Goal: Navigation & Orientation: Understand site structure

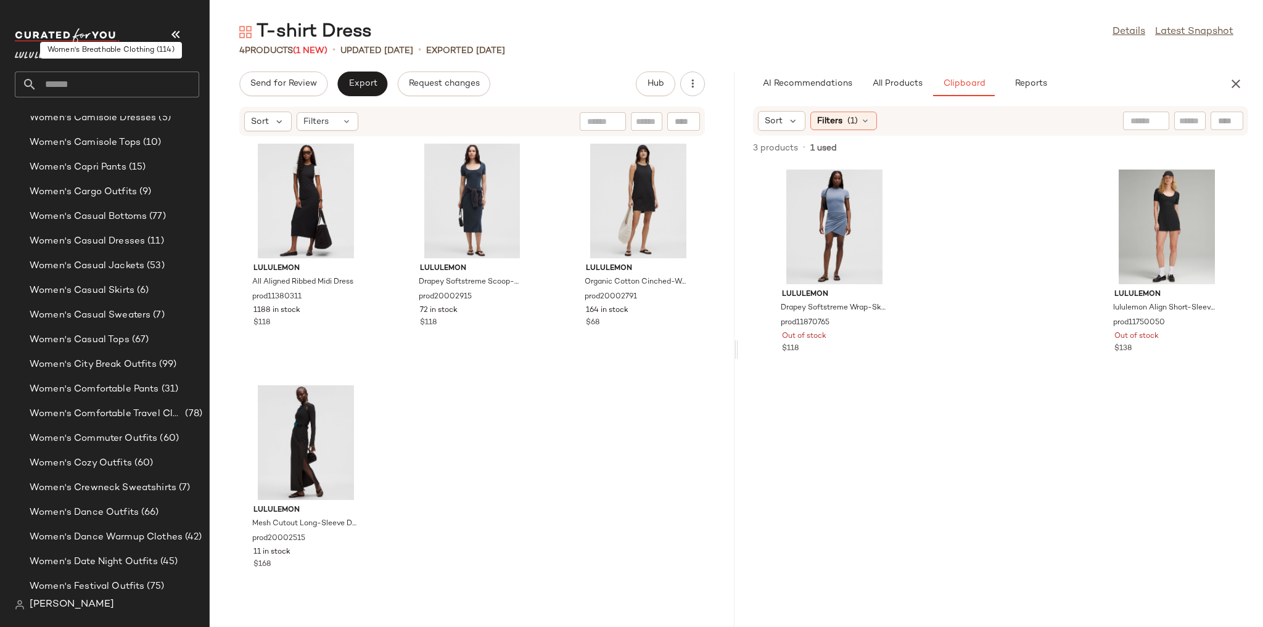
scroll to position [2863, 0]
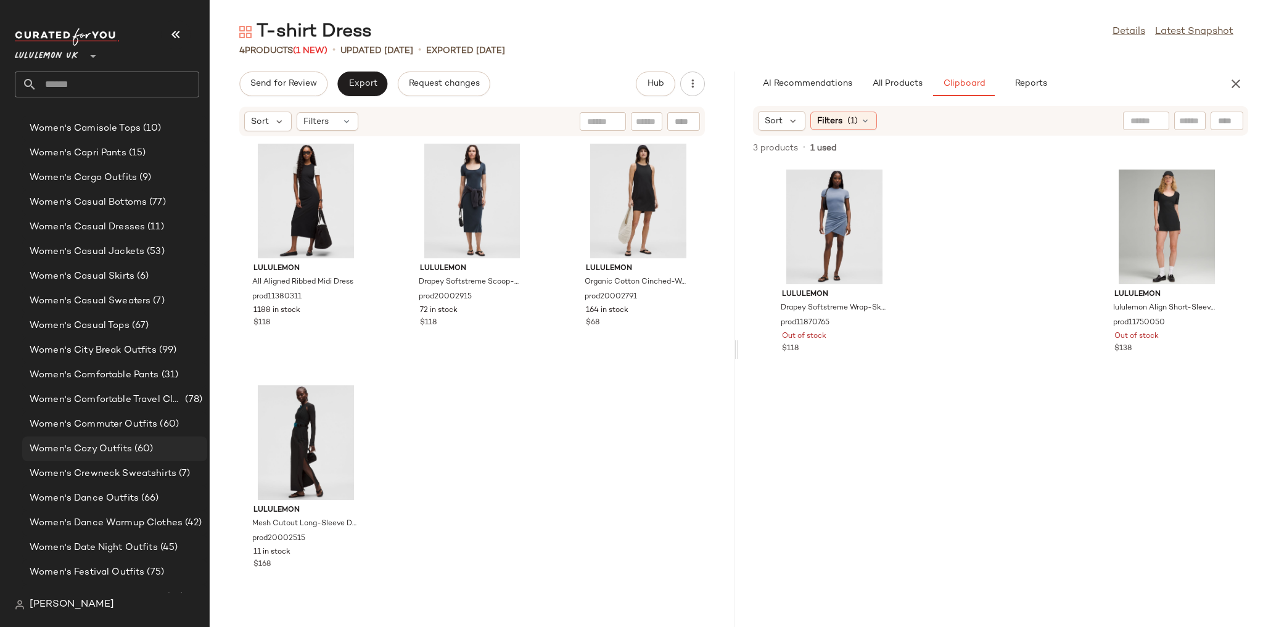
click at [128, 447] on span "Women's Cozy Outfits" at bounding box center [81, 449] width 102 height 14
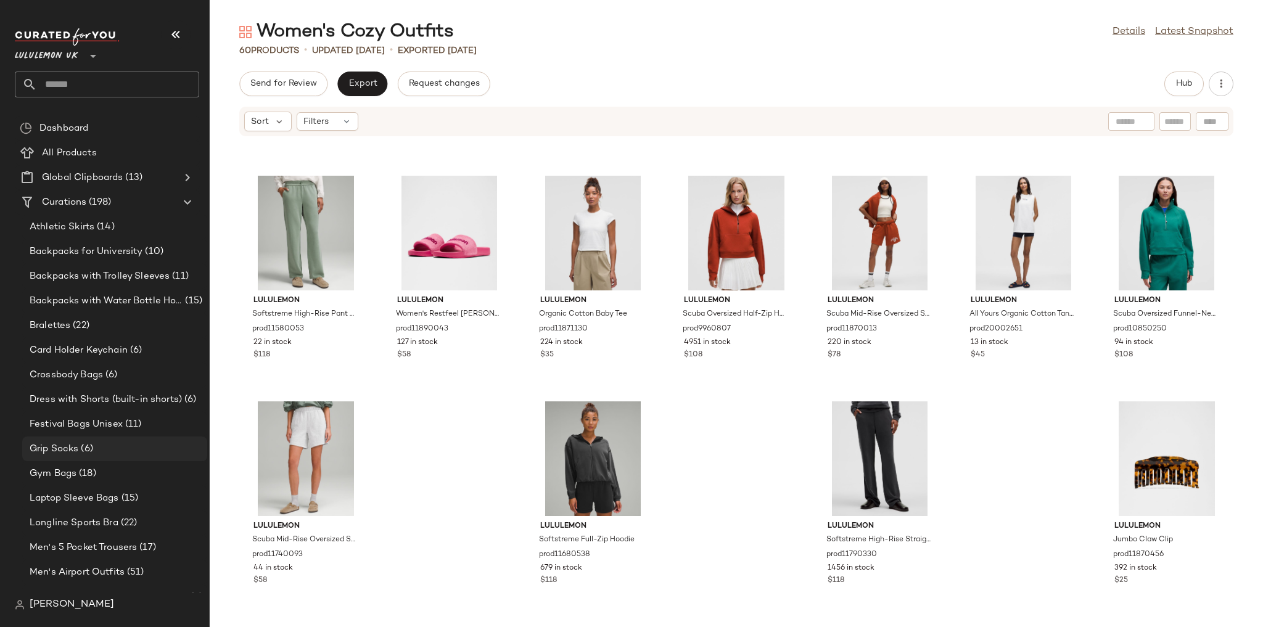
click at [96, 452] on div "Grip Socks (6)" at bounding box center [114, 449] width 176 height 14
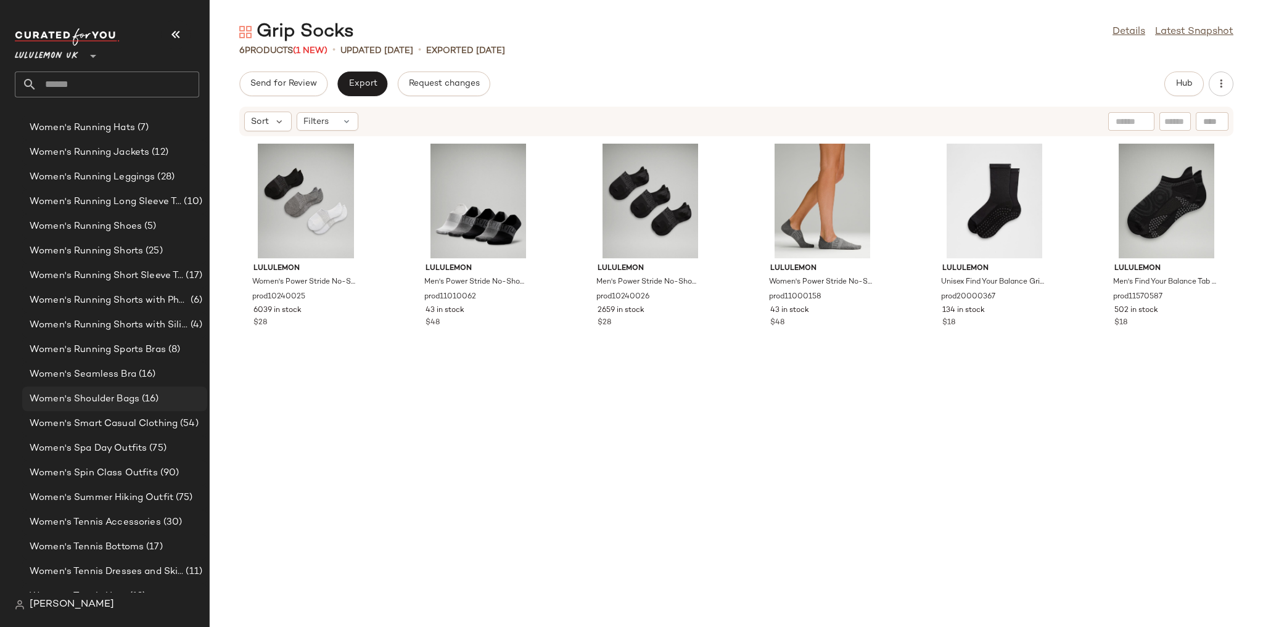
scroll to position [4096, 0]
click at [109, 393] on span "Women's Shoulder Bags" at bounding box center [85, 400] width 110 height 14
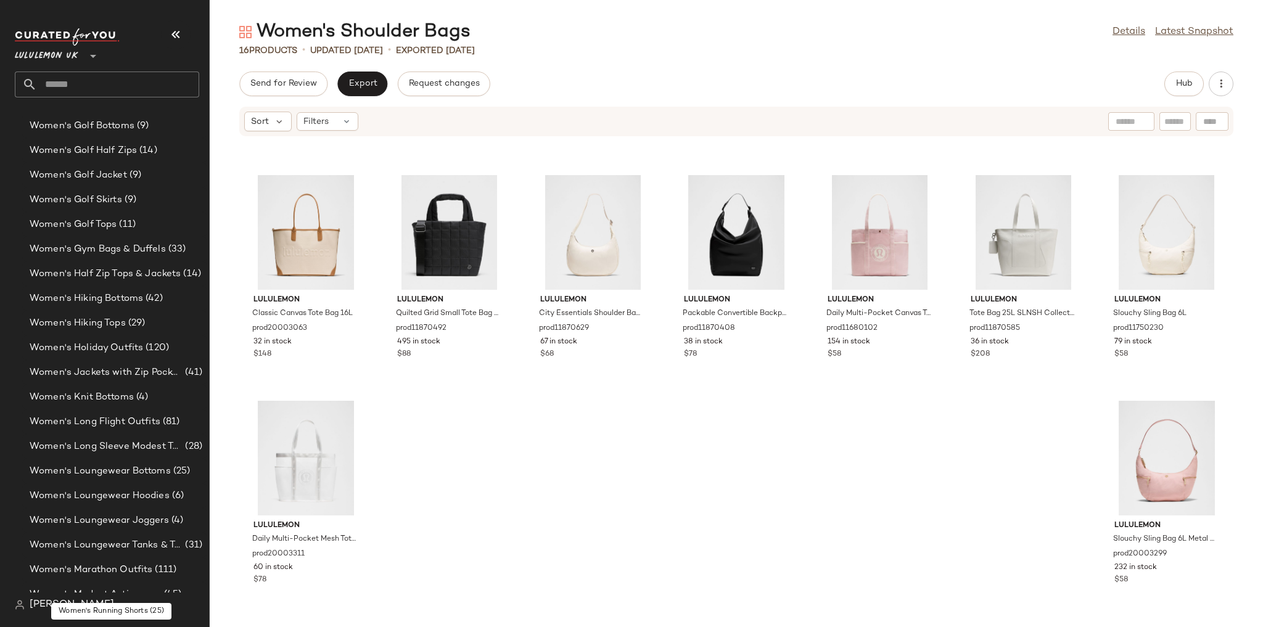
scroll to position [3356, 0]
click at [138, 271] on span "Women's Half Zip Tops & Jackets" at bounding box center [105, 277] width 151 height 14
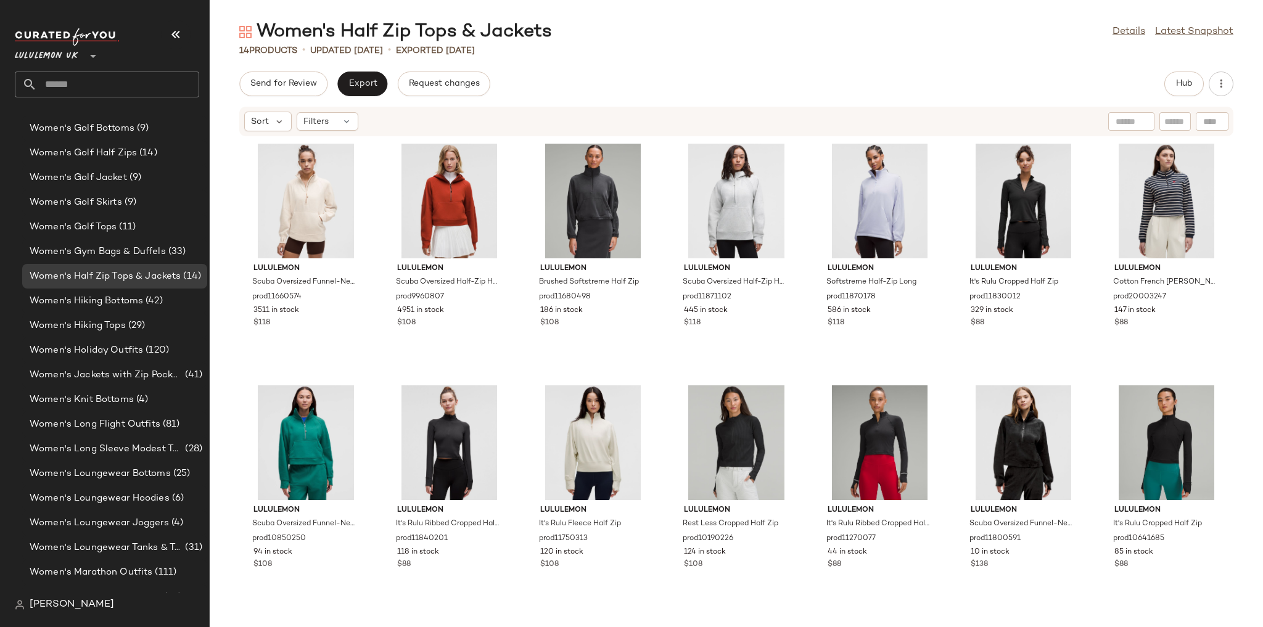
scroll to position [194, 0]
click at [1179, 85] on span "Hub" at bounding box center [1184, 84] width 17 height 10
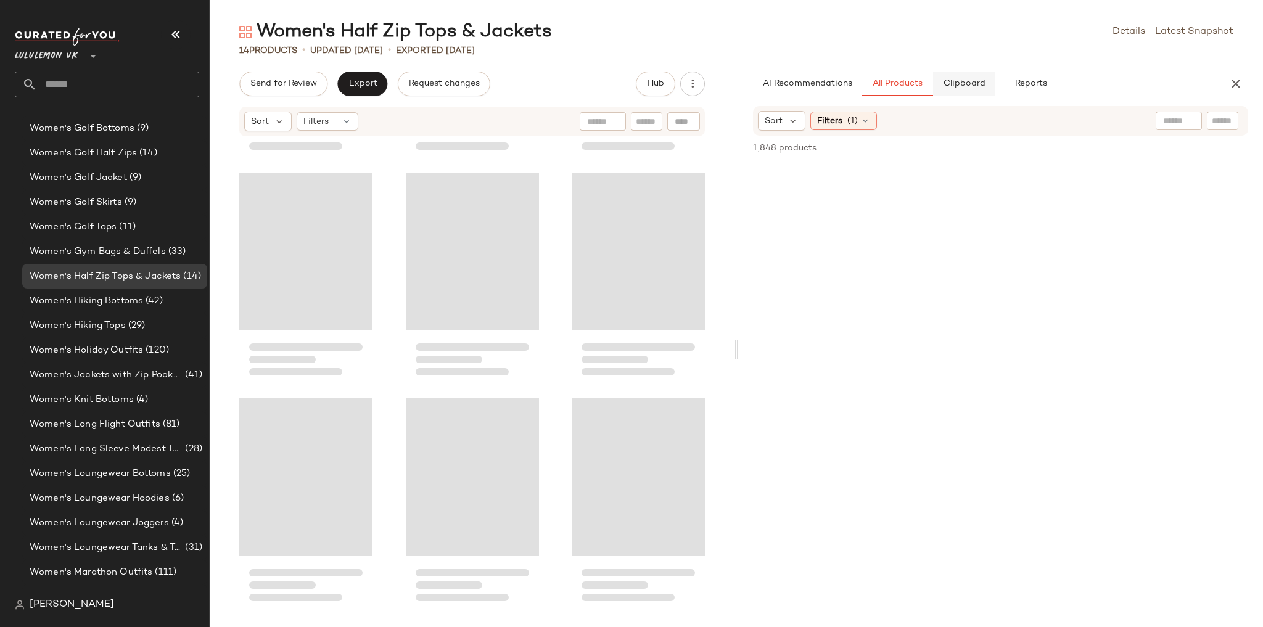
click at [949, 86] on span "Clipboard" at bounding box center [964, 84] width 43 height 10
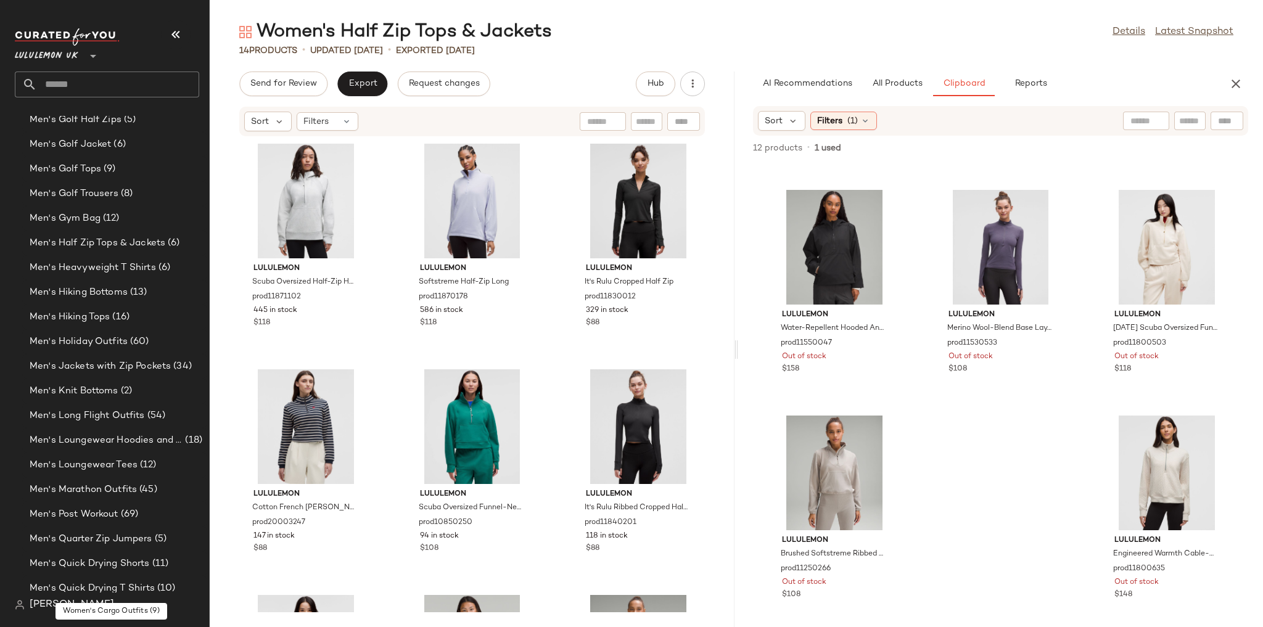
scroll to position [987, 0]
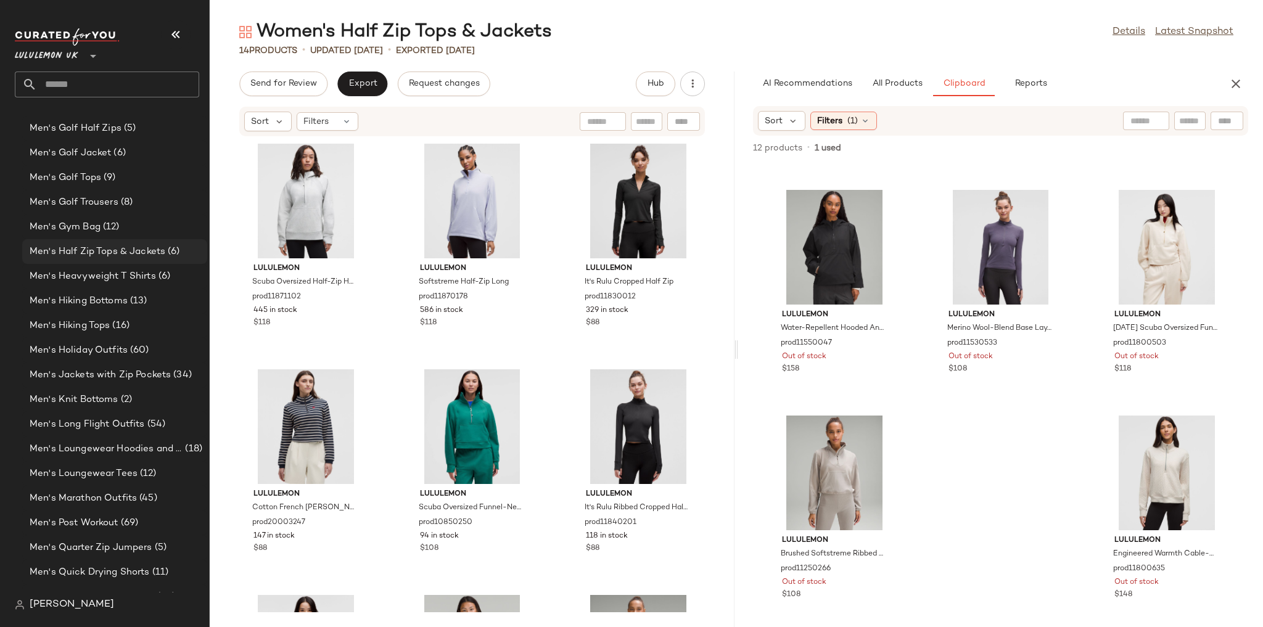
click at [154, 254] on span "Men's Half Zip Tops & Jackets" at bounding box center [98, 252] width 136 height 14
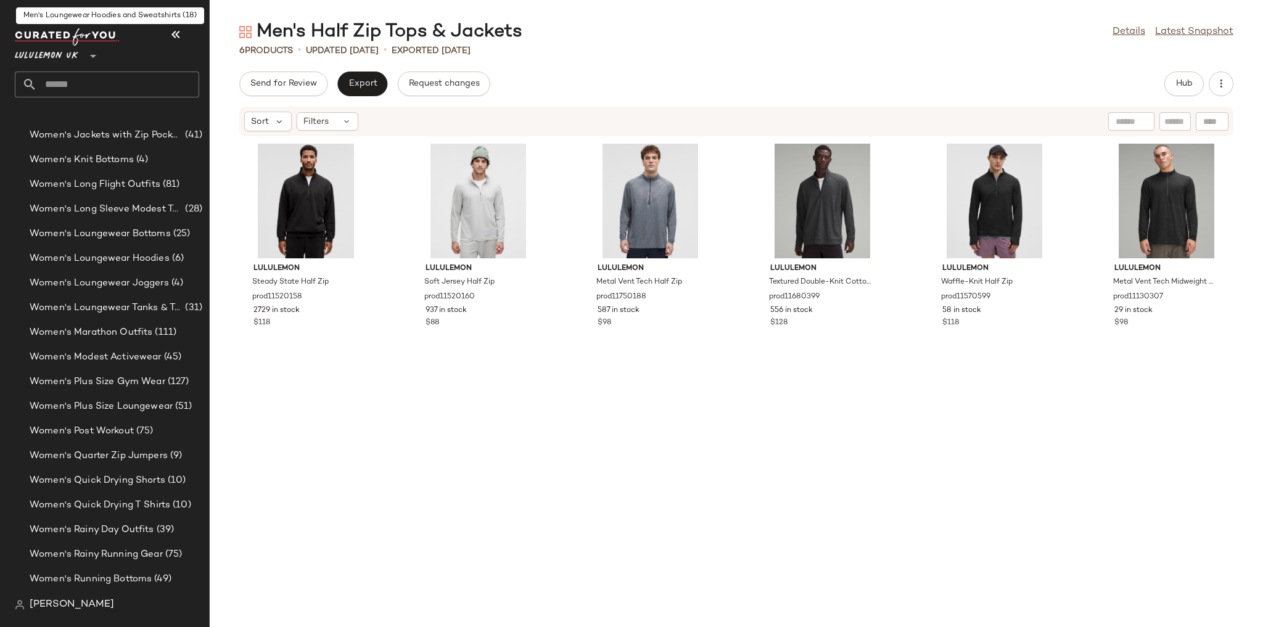
scroll to position [3702, 0]
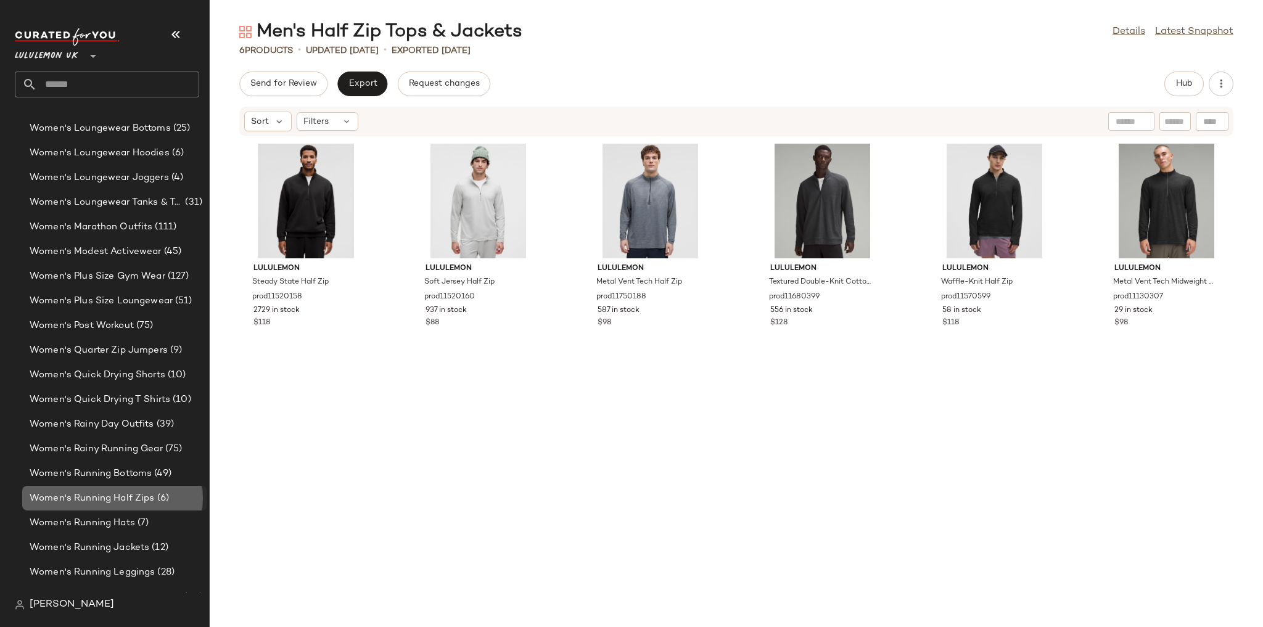
click at [151, 498] on span "Women's Running Half Zips" at bounding box center [92, 499] width 125 height 14
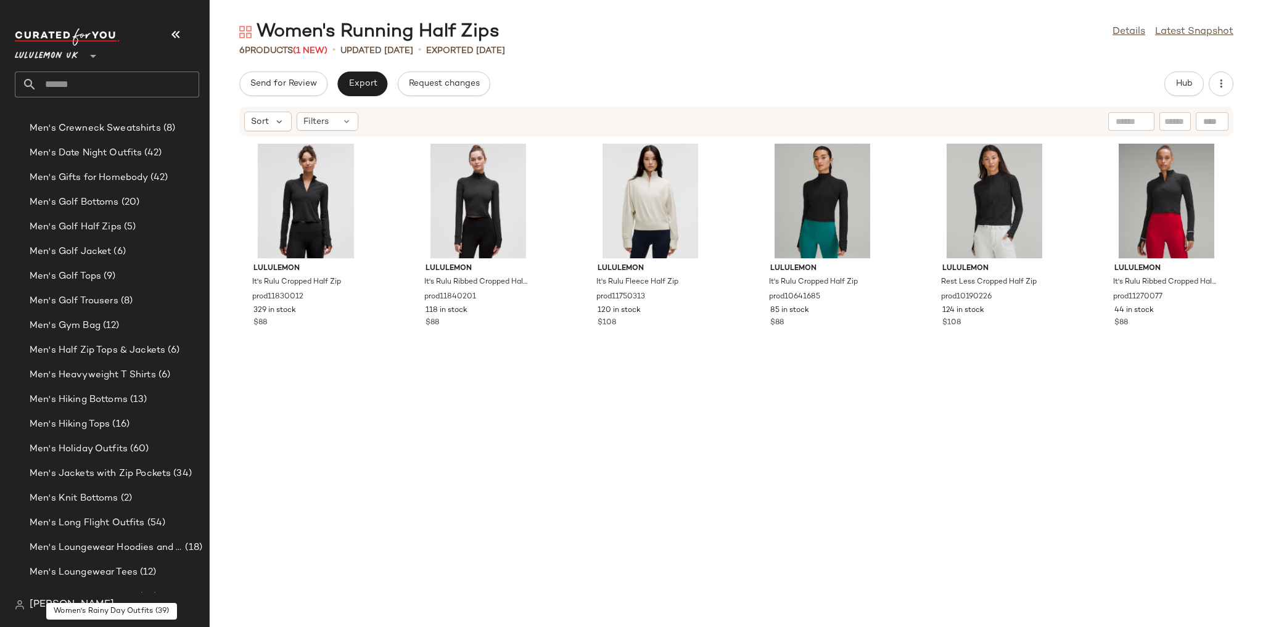
scroll to position [839, 0]
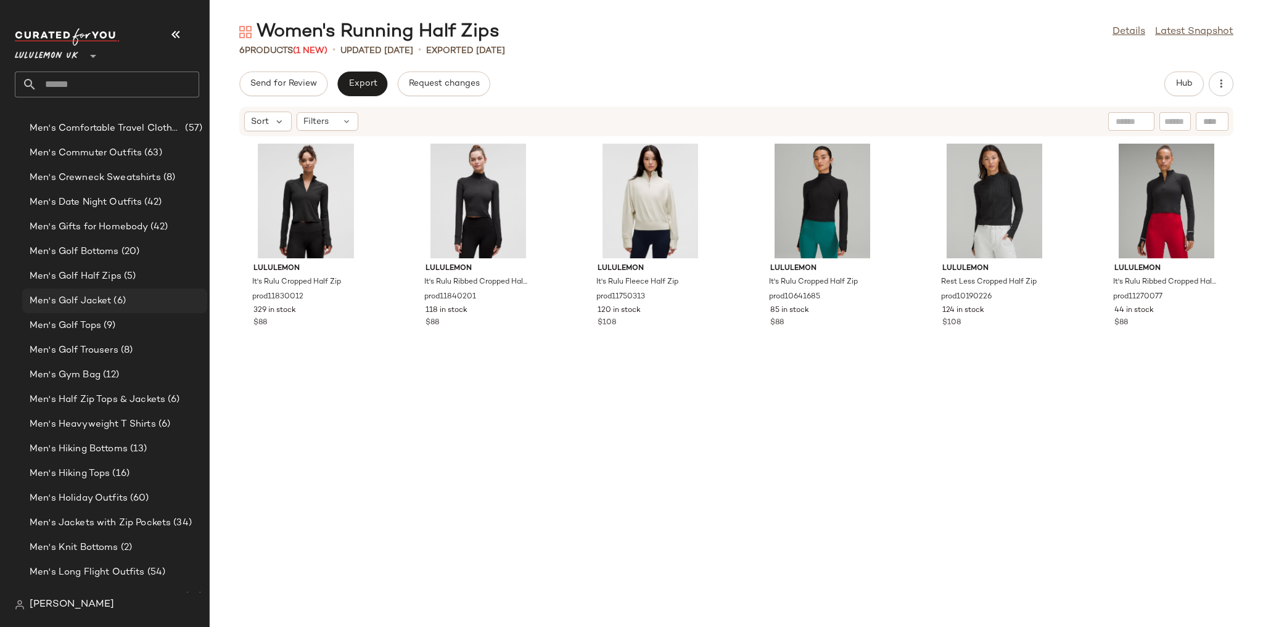
click at [125, 307] on span "(6)" at bounding box center [118, 301] width 14 height 14
click at [126, 333] on div "Men's Golf Tops (9)" at bounding box center [114, 326] width 176 height 14
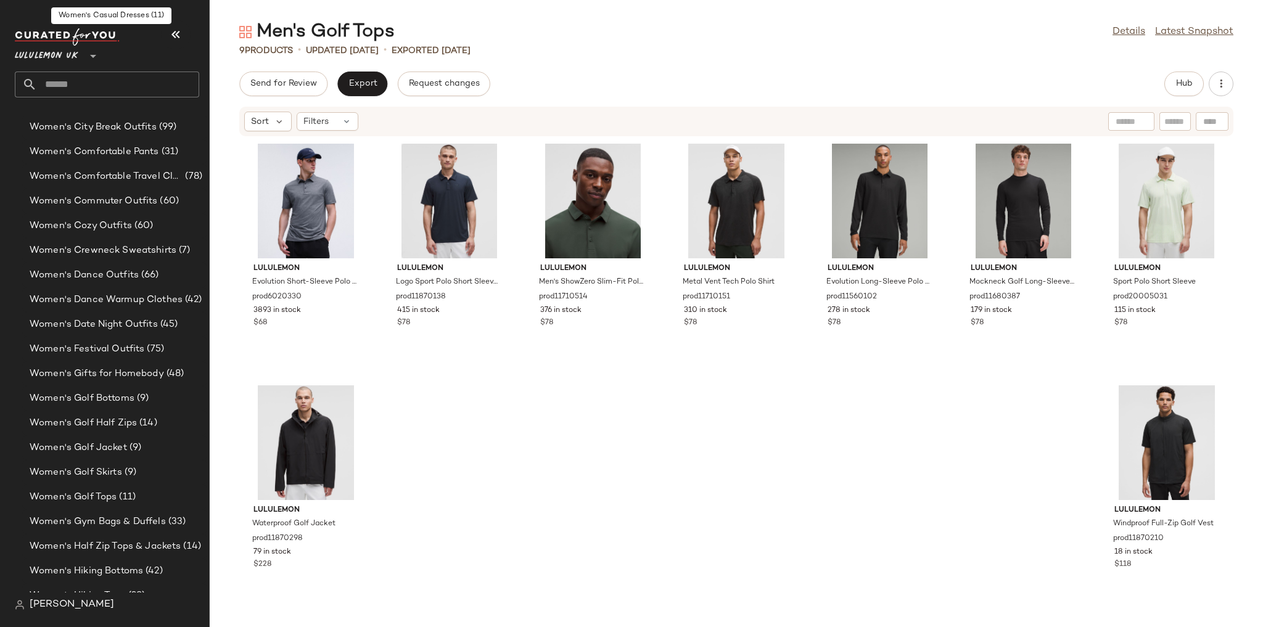
scroll to position [3109, 0]
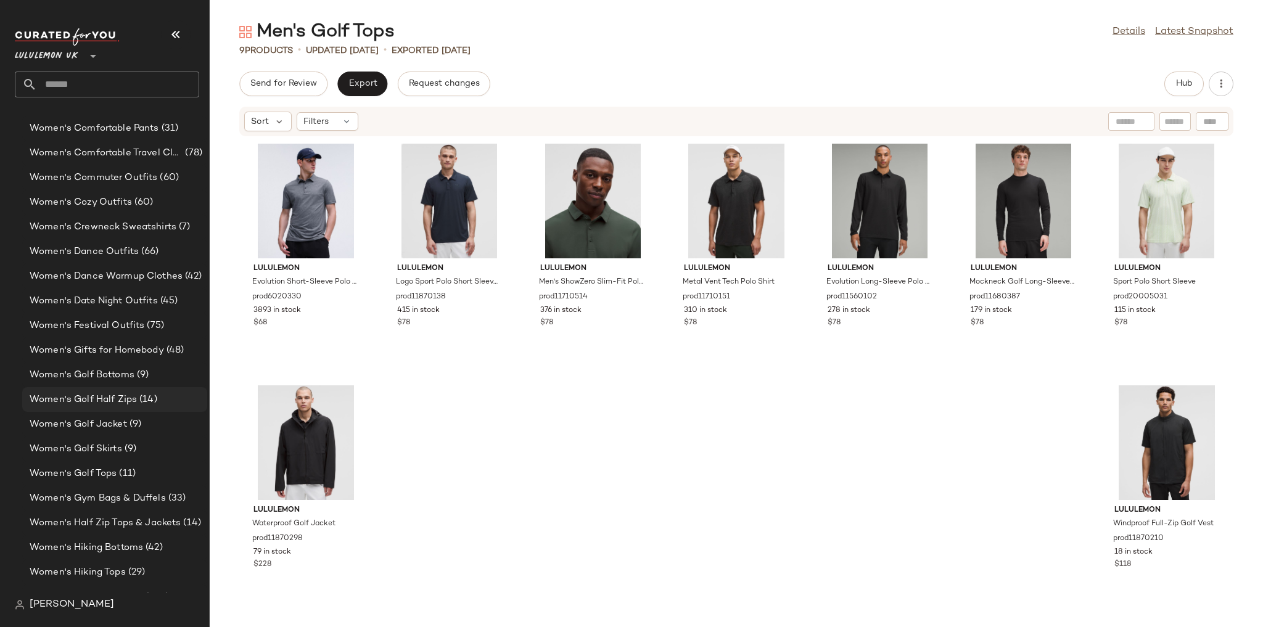
click at [137, 399] on span "(14)" at bounding box center [147, 400] width 20 height 14
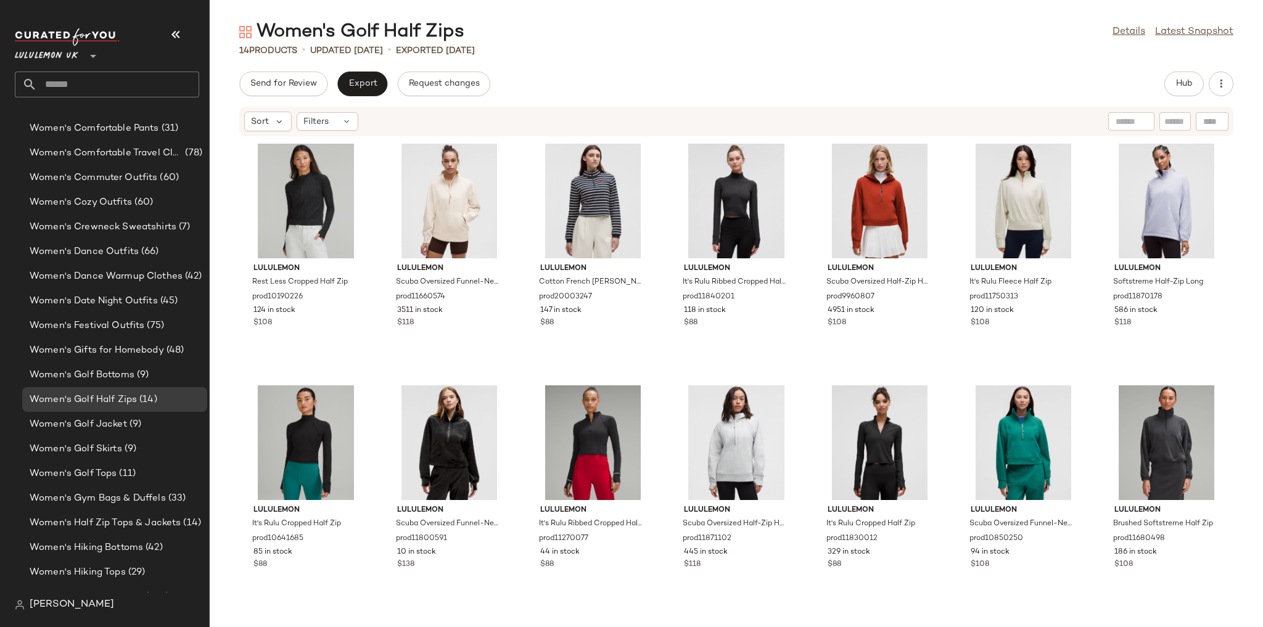
scroll to position [194, 0]
